Goal: Navigation & Orientation: Go to known website

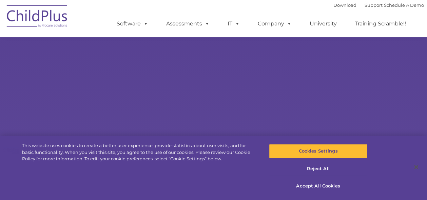
select select "MEDIUM"
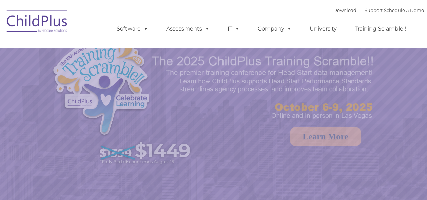
select select "MEDIUM"
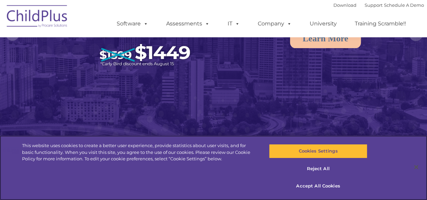
scroll to position [103, 0]
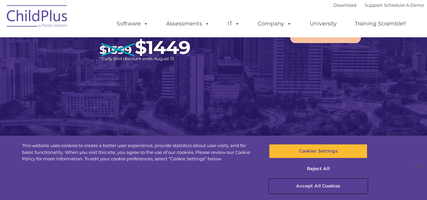
click at [326, 188] on button "Accept All Cookies" at bounding box center [318, 186] width 98 height 14
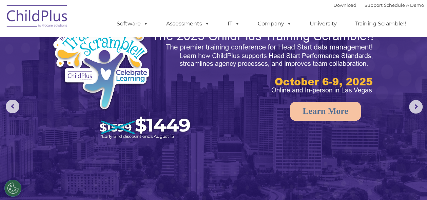
scroll to position [0, 0]
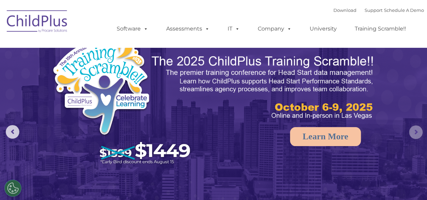
click at [419, 134] on rs-arrow at bounding box center [416, 133] width 14 height 14
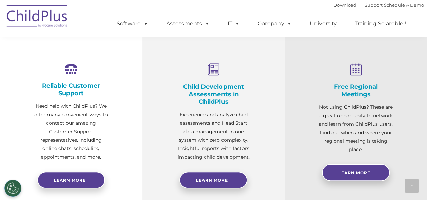
scroll to position [208, 0]
